Goal: Information Seeking & Learning: Learn about a topic

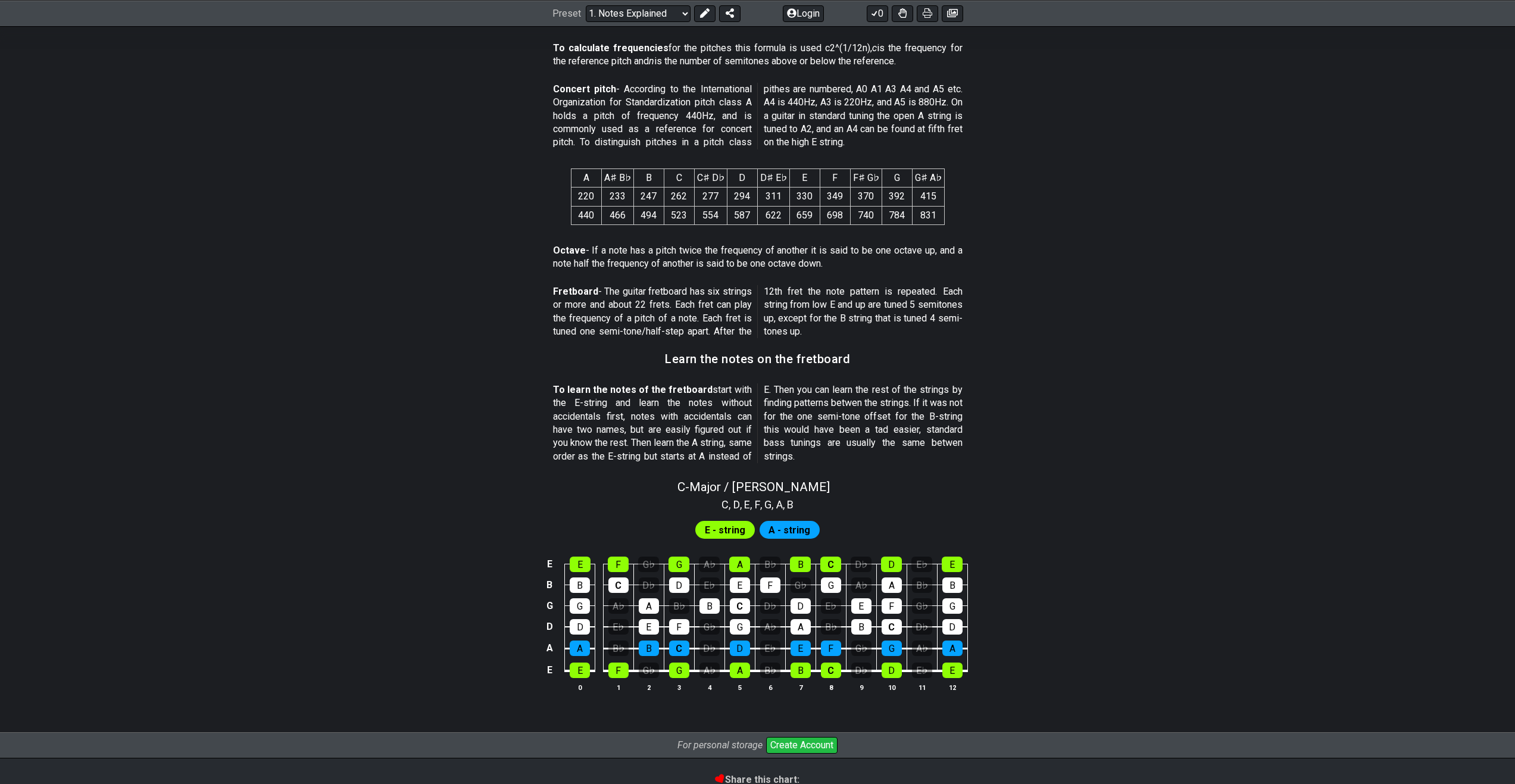
scroll to position [833, 0]
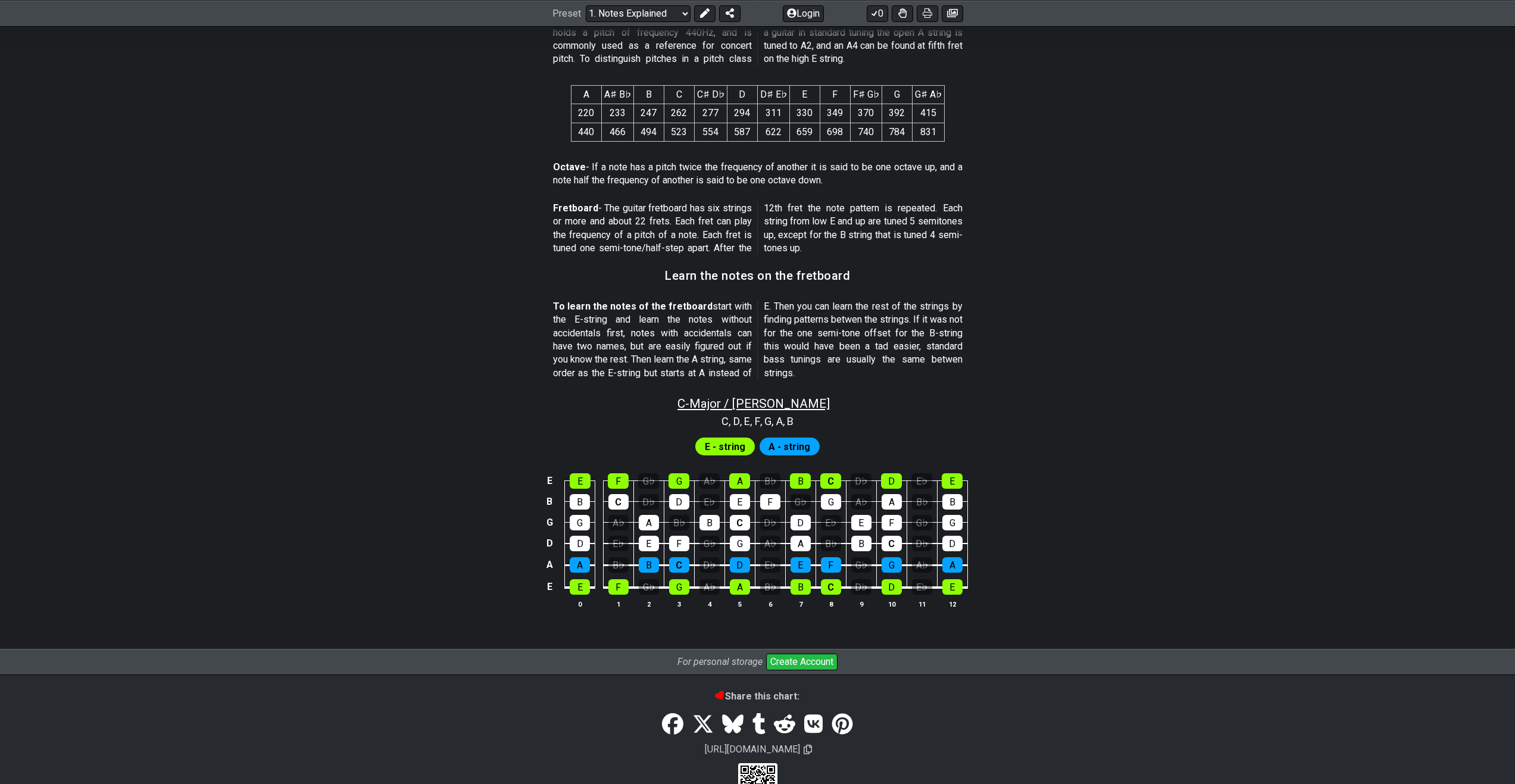
click at [751, 402] on span "C - Major / Ionian" at bounding box center [753, 403] width 152 height 14
select select "C"
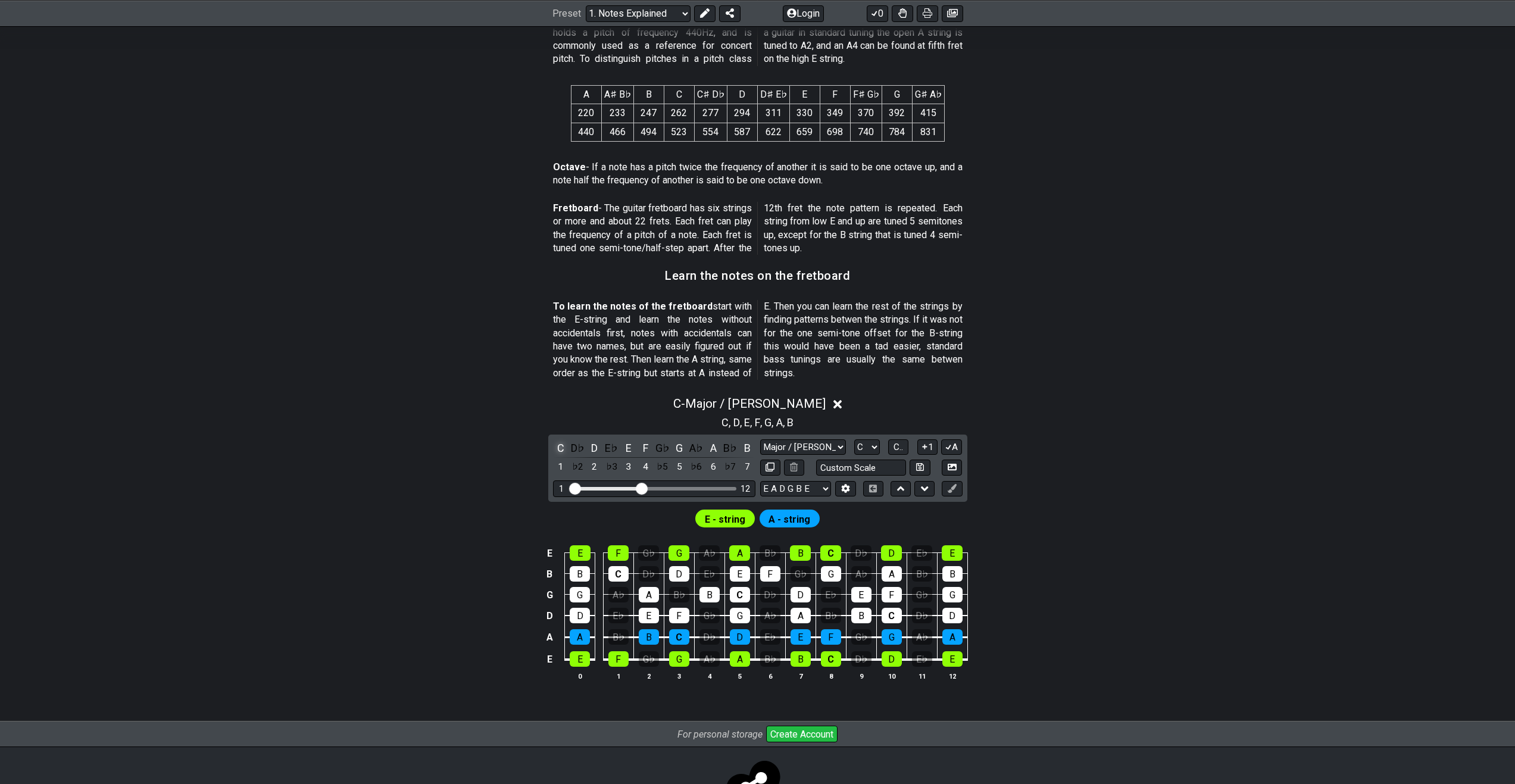
click at [560, 443] on div "C" at bounding box center [561, 447] width 16 height 16
click at [563, 445] on div "C" at bounding box center [561, 447] width 16 height 16
click at [829, 448] on select "Major / Ionian Custom Scale Minor Pentatonic Major Pentatonic Minor Blues Major…" at bounding box center [803, 447] width 85 height 16
click at [760, 439] on select "Major / Ionian Custom Scale Minor Pentatonic Major Pentatonic Minor Blues Major…" at bounding box center [803, 447] width 85 height 16
click at [575, 450] on div "D♭" at bounding box center [578, 447] width 16 height 16
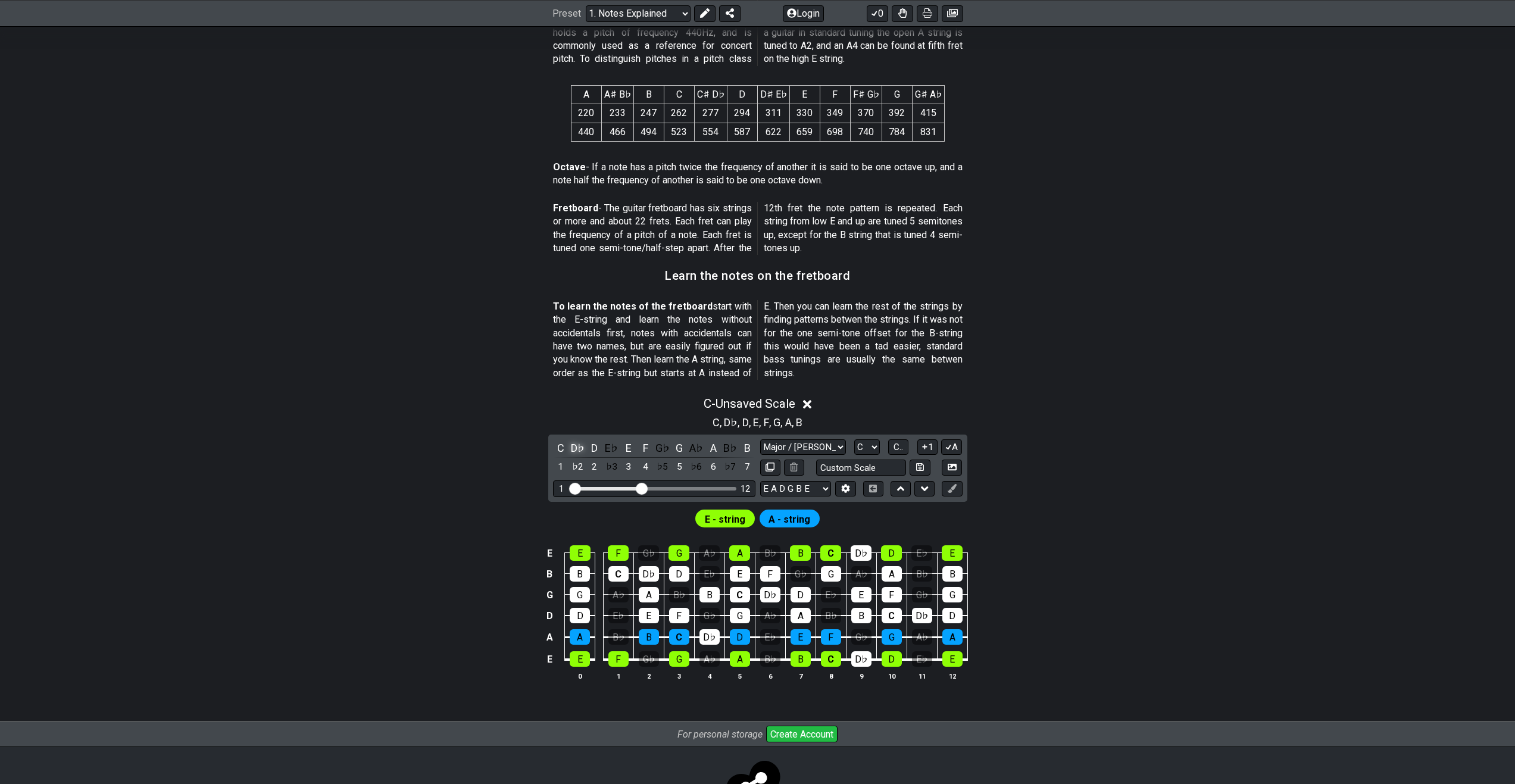
click at [575, 450] on div "D♭" at bounding box center [578, 447] width 16 height 16
click at [563, 449] on div "C" at bounding box center [561, 447] width 16 height 16
click at [561, 449] on div "C" at bounding box center [561, 447] width 16 height 16
click at [596, 449] on div "D" at bounding box center [594, 447] width 16 height 16
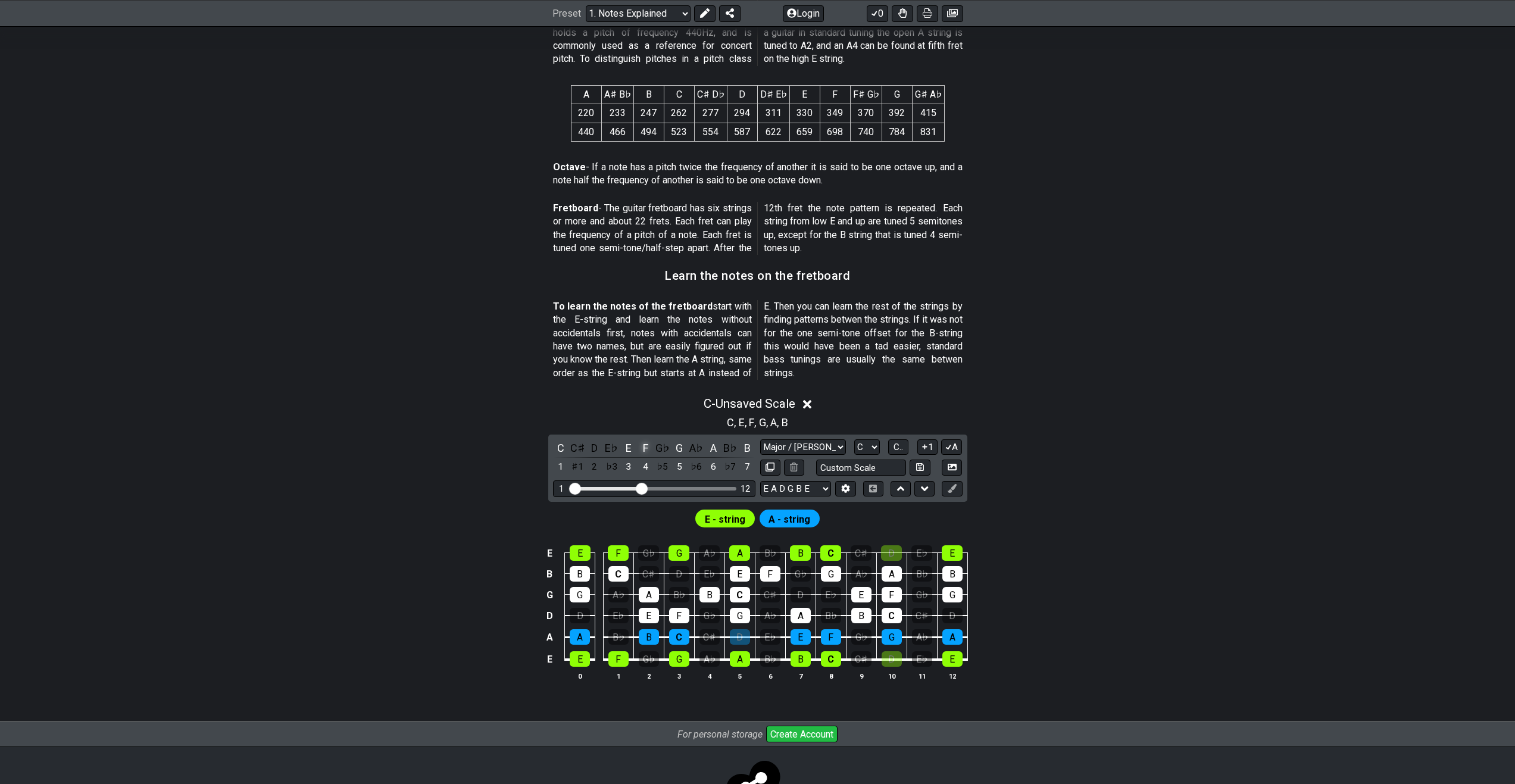
click at [637, 450] on div "F" at bounding box center [645, 447] width 16 height 16
click at [631, 451] on div "E" at bounding box center [628, 447] width 16 height 16
click at [677, 450] on div "G" at bounding box center [679, 447] width 16 height 16
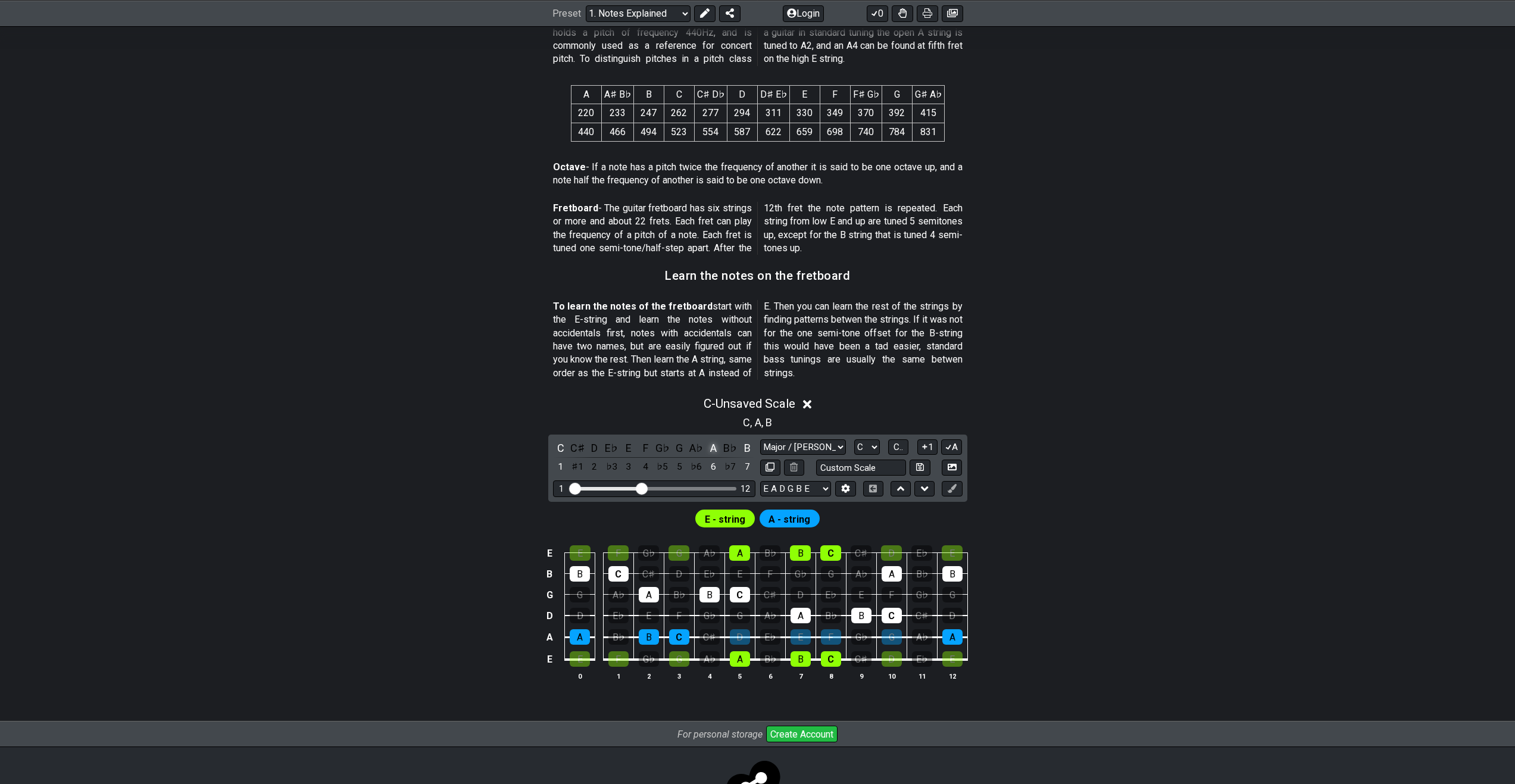
click at [708, 449] on div "A" at bounding box center [714, 447] width 16 height 16
click at [749, 452] on div "B" at bounding box center [748, 447] width 16 height 16
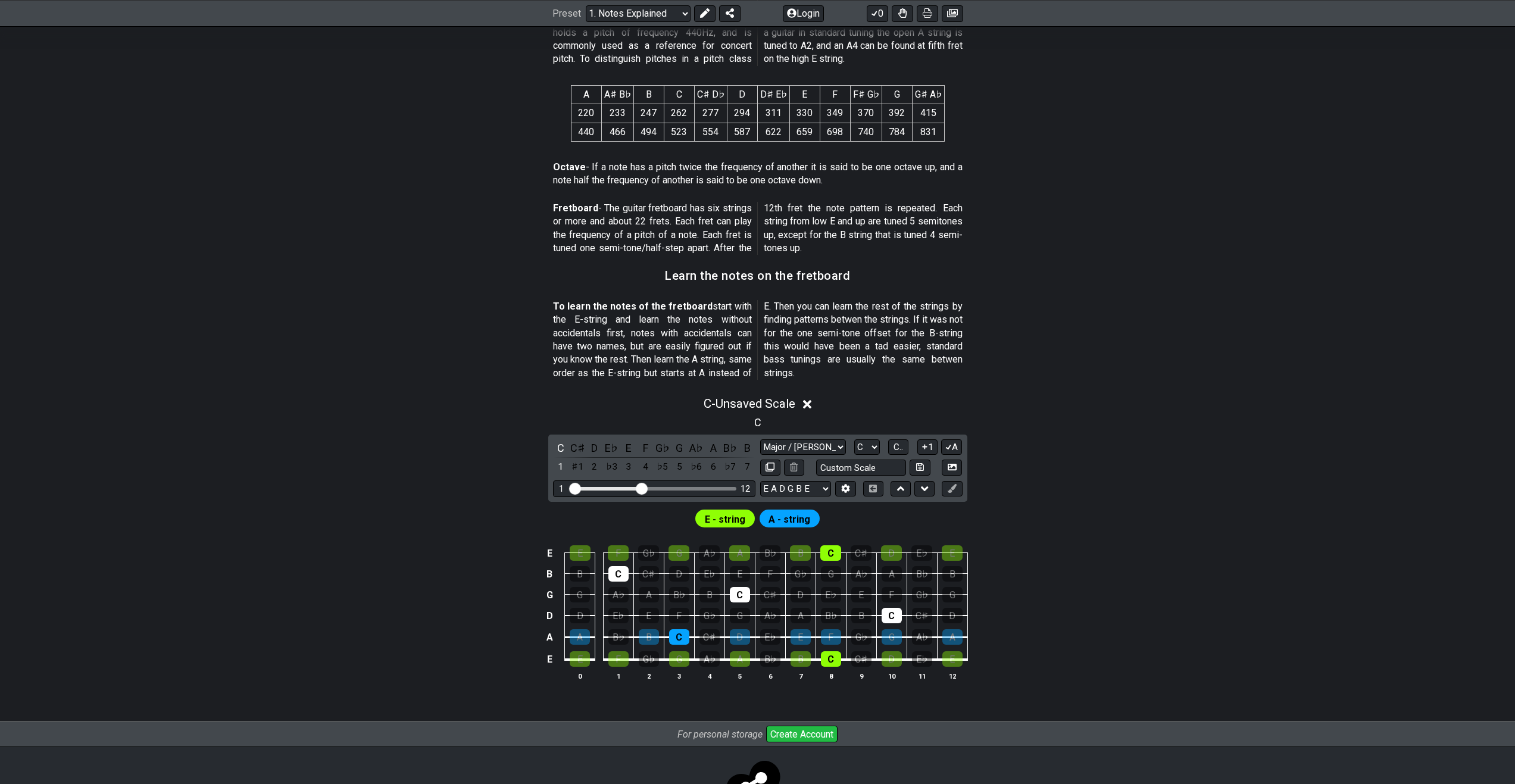
drag, startPoint x: 790, startPoint y: 530, endPoint x: 787, endPoint y: 520, distance: 10.4
click at [790, 529] on div "E - string A - string" at bounding box center [758, 518] width 130 height 23
click at [787, 520] on span "A - string" at bounding box center [789, 519] width 42 height 17
click at [559, 445] on div "C" at bounding box center [561, 447] width 16 height 16
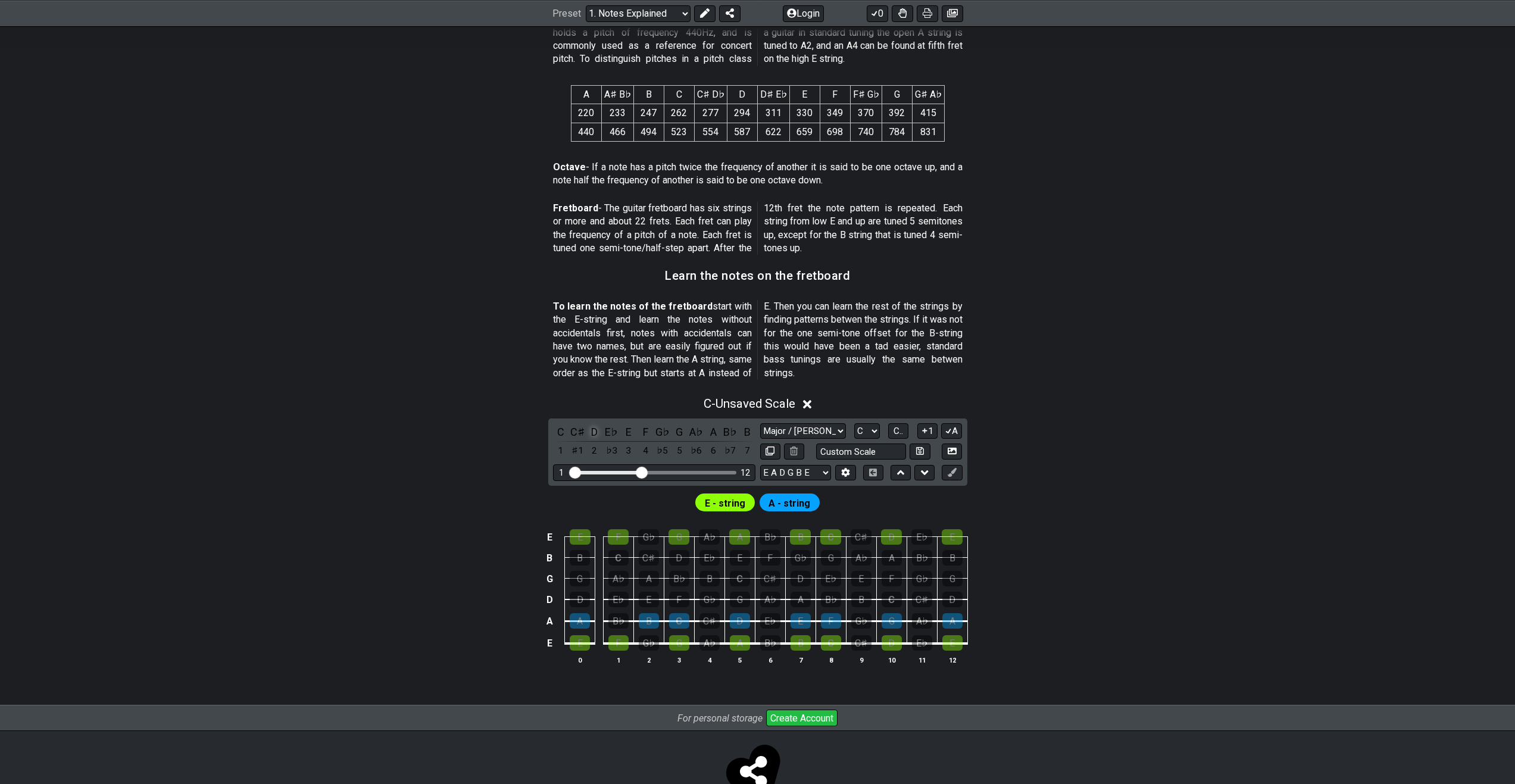
click at [596, 435] on div "D" at bounding box center [594, 431] width 16 height 16
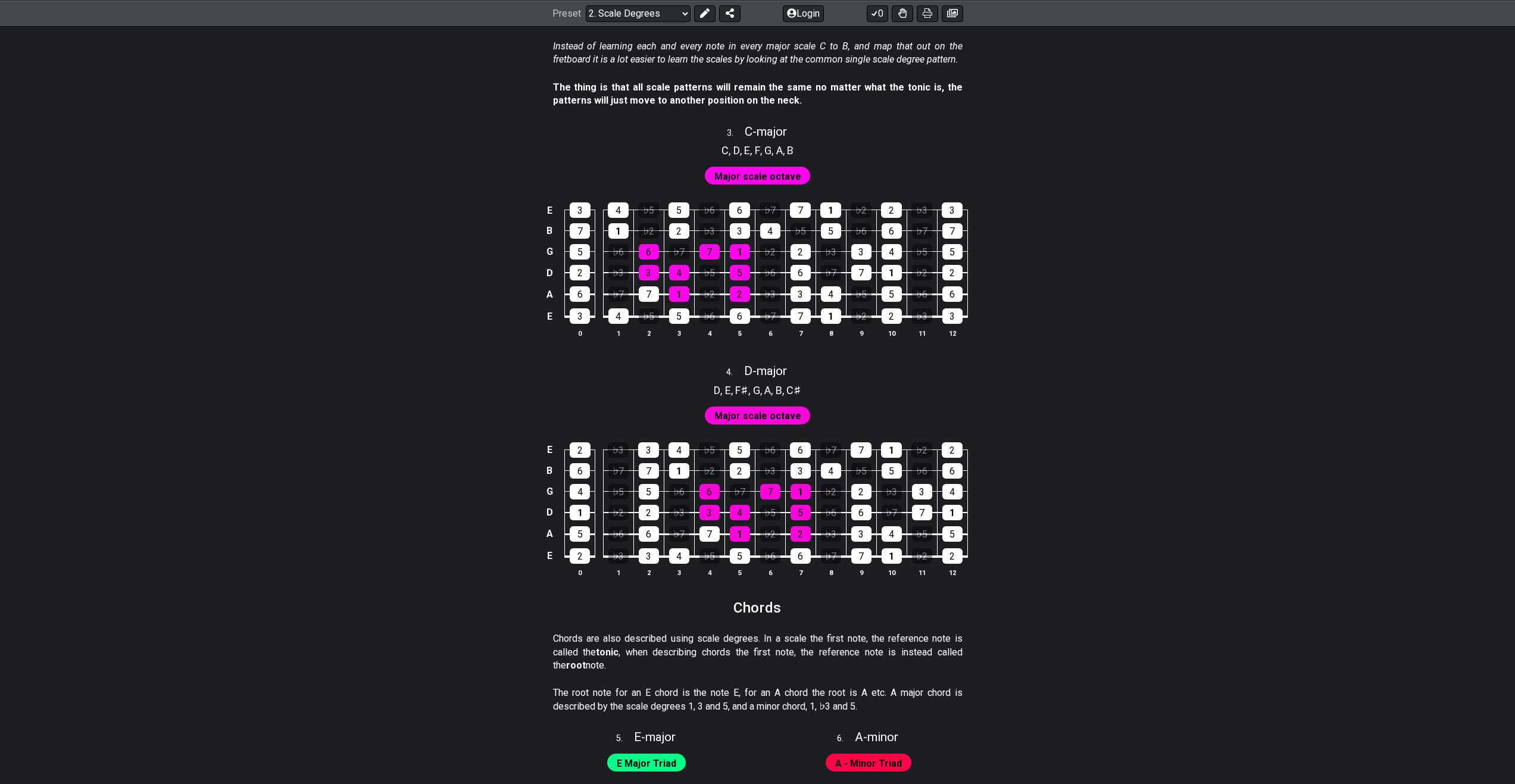
scroll to position [1428, 0]
